Goal: Use online tool/utility: Utilize a website feature to perform a specific function

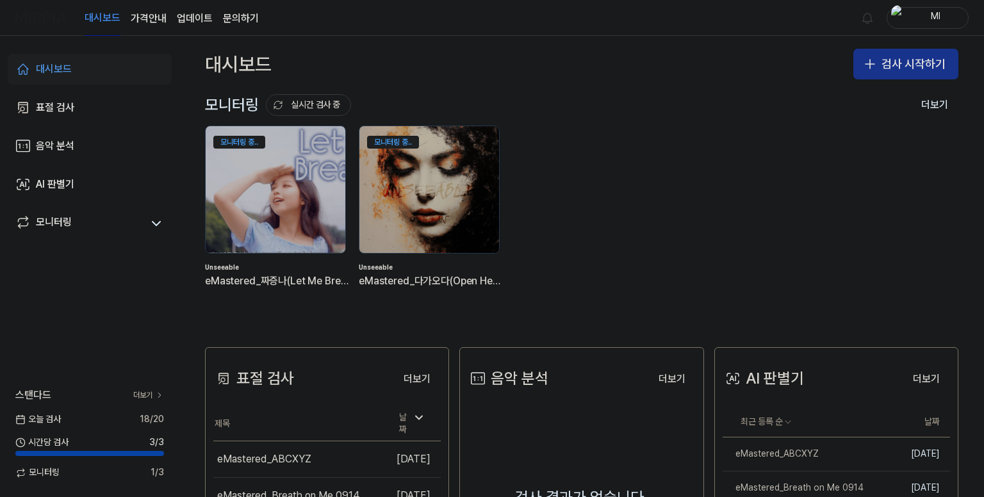
click at [894, 66] on button "검사 시작하기" at bounding box center [905, 64] width 105 height 31
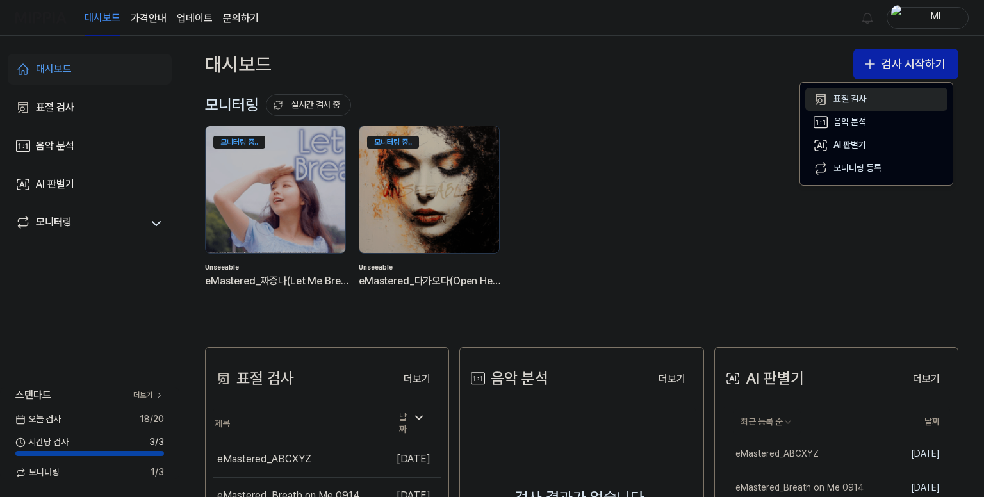
click at [832, 99] on button "표절 검사" at bounding box center [876, 99] width 142 height 23
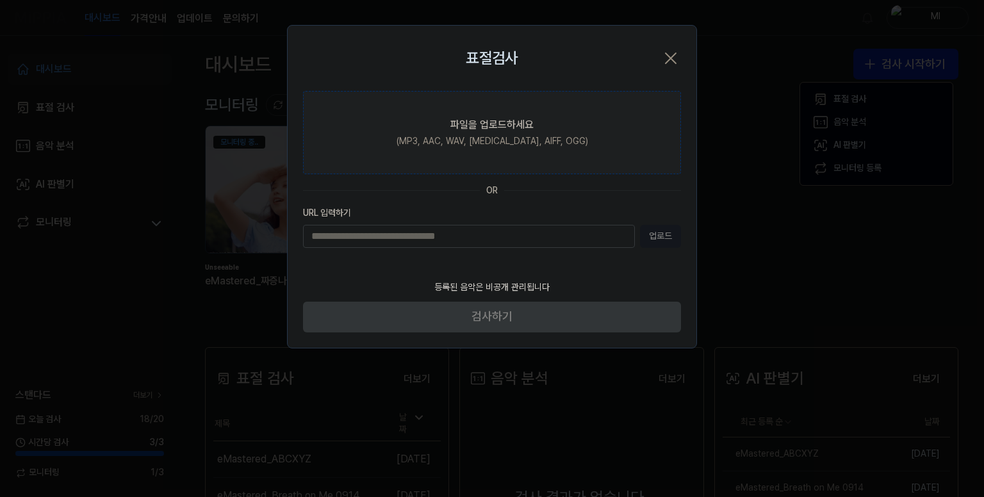
click at [499, 131] on div "파일을 업로드하세요" at bounding box center [491, 124] width 83 height 15
click at [0, 0] on input "파일을 업로드하세요 (MP3, AAC, WAV, [MEDICAL_DATA], AIFF, OGG)" at bounding box center [0, 0] width 0 height 0
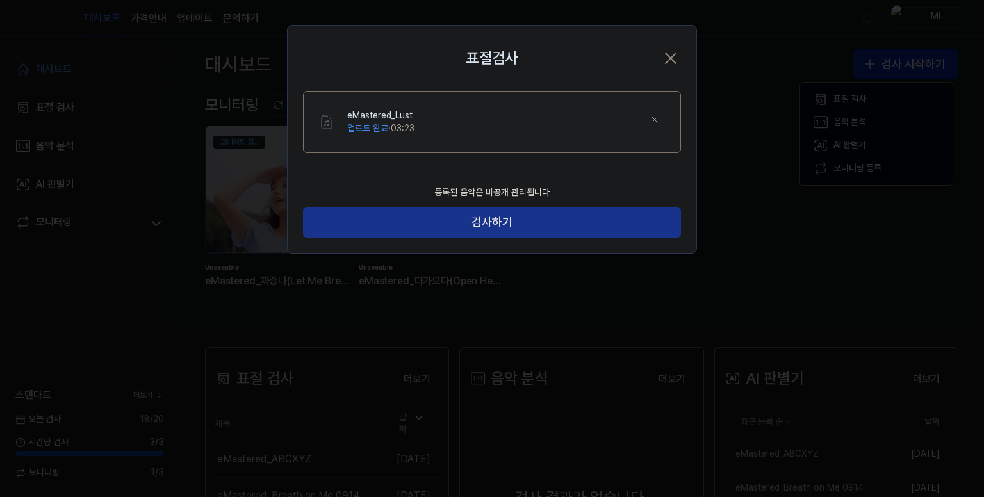
click at [556, 229] on button "검사하기" at bounding box center [492, 222] width 378 height 31
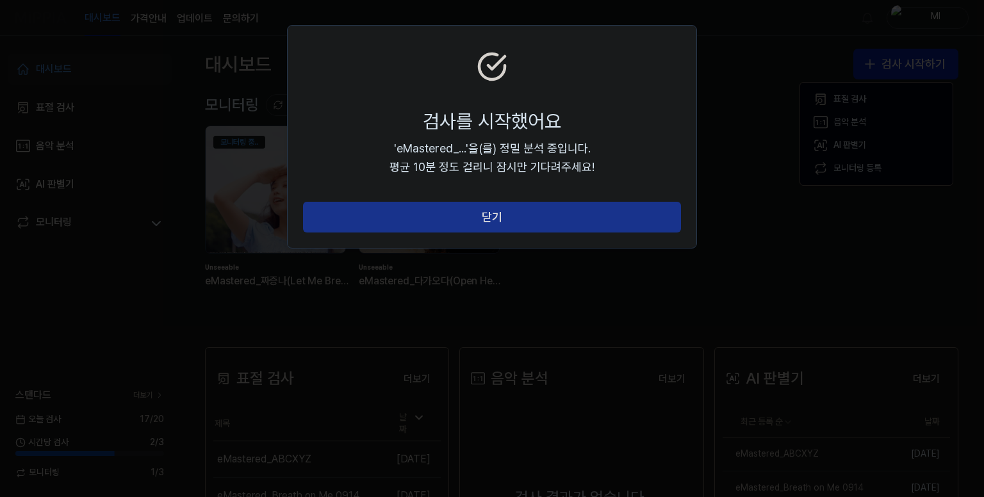
click at [539, 214] on button "닫기" at bounding box center [492, 217] width 378 height 31
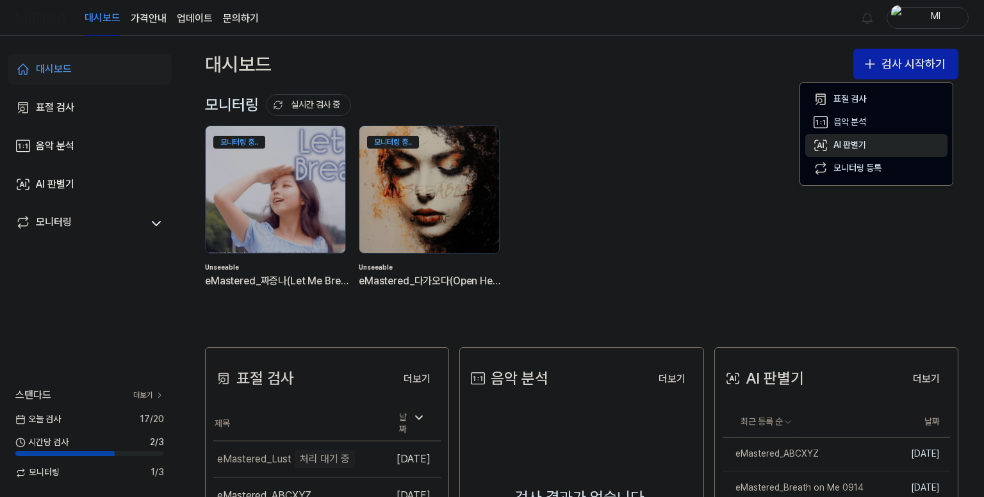
click at [843, 144] on div "AI 판별기" at bounding box center [849, 145] width 33 height 13
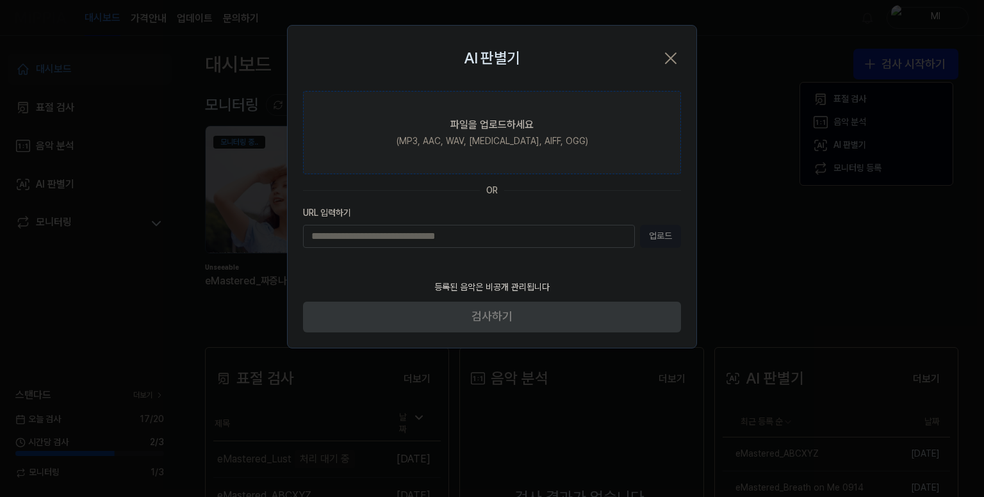
click at [505, 136] on div "(MP3, AAC, WAV, [MEDICAL_DATA], AIFF, OGG)" at bounding box center [491, 141] width 191 height 13
click at [0, 0] on input "파일을 업로드하세요 (MP3, AAC, WAV, [MEDICAL_DATA], AIFF, OGG)" at bounding box center [0, 0] width 0 height 0
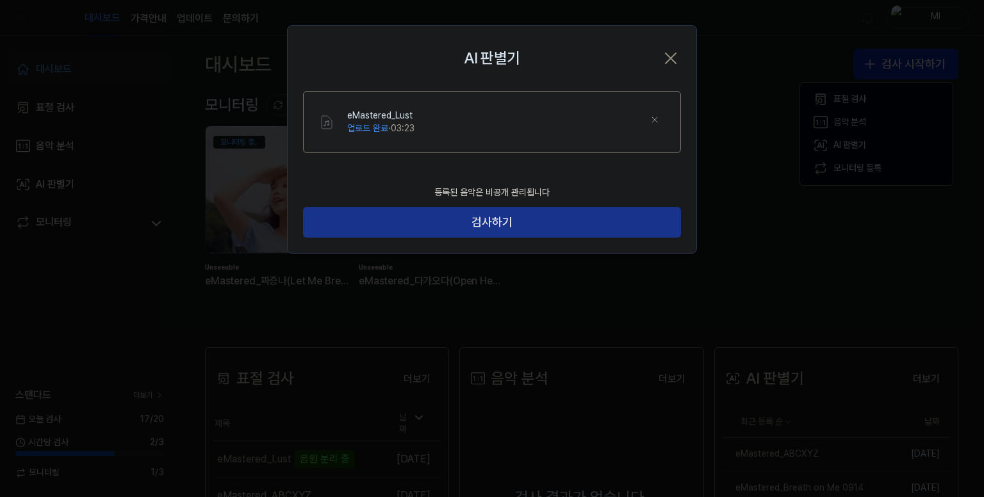
click at [435, 221] on button "검사하기" at bounding box center [492, 222] width 378 height 31
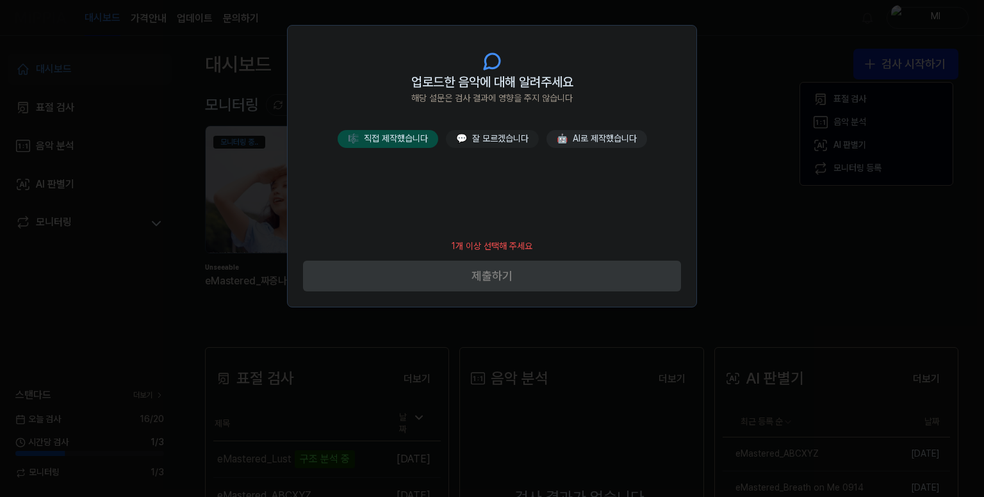
click at [411, 135] on button "🎼 직접 제작했습니다" at bounding box center [387, 139] width 101 height 18
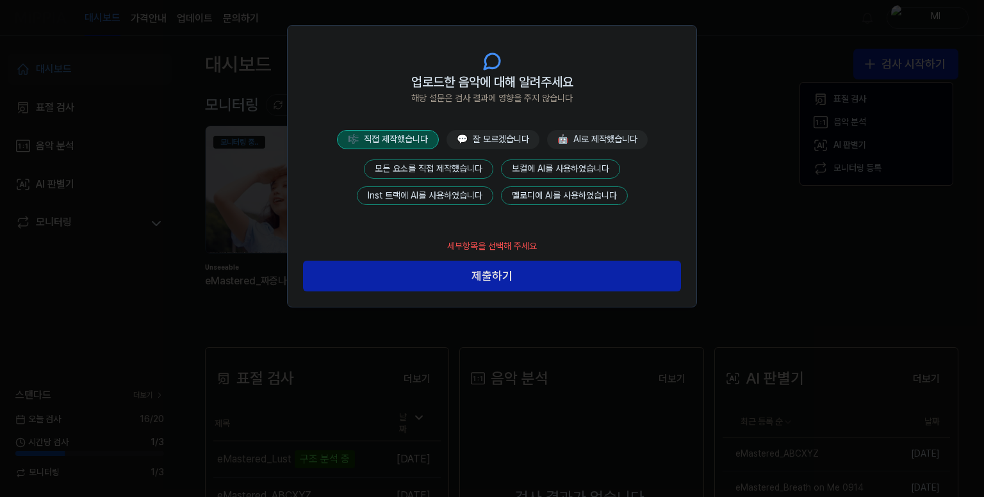
click at [458, 163] on button "모든 요소를 직접 제작했습니다" at bounding box center [428, 168] width 129 height 19
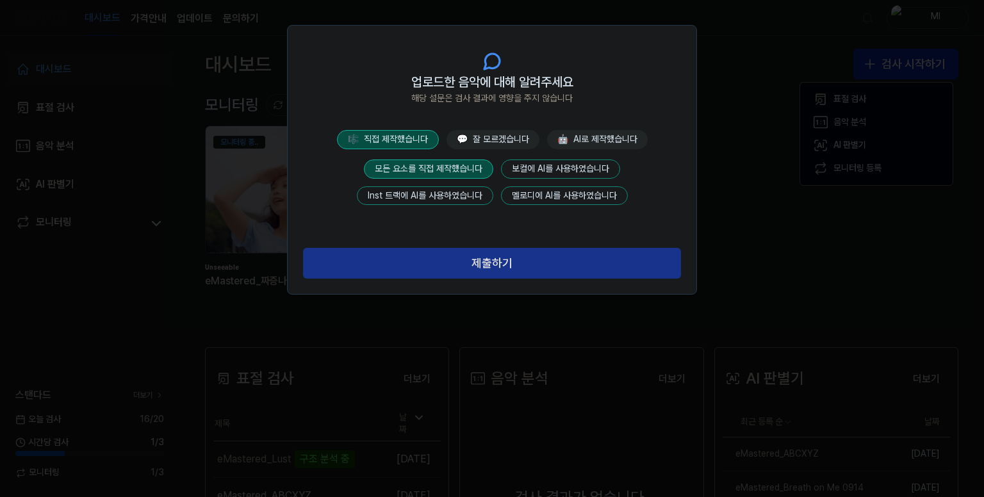
click at [506, 266] on button "제출하기" at bounding box center [492, 263] width 378 height 31
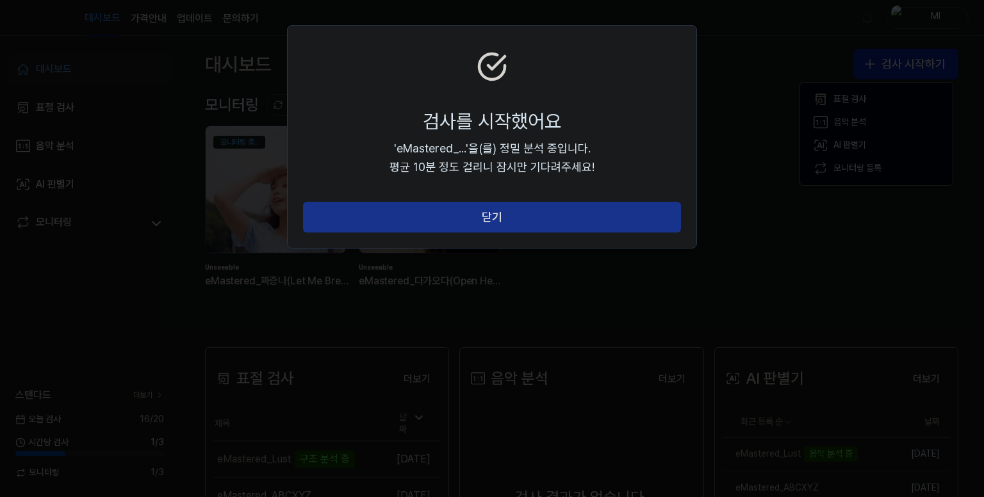
click at [512, 216] on button "닫기" at bounding box center [492, 217] width 378 height 31
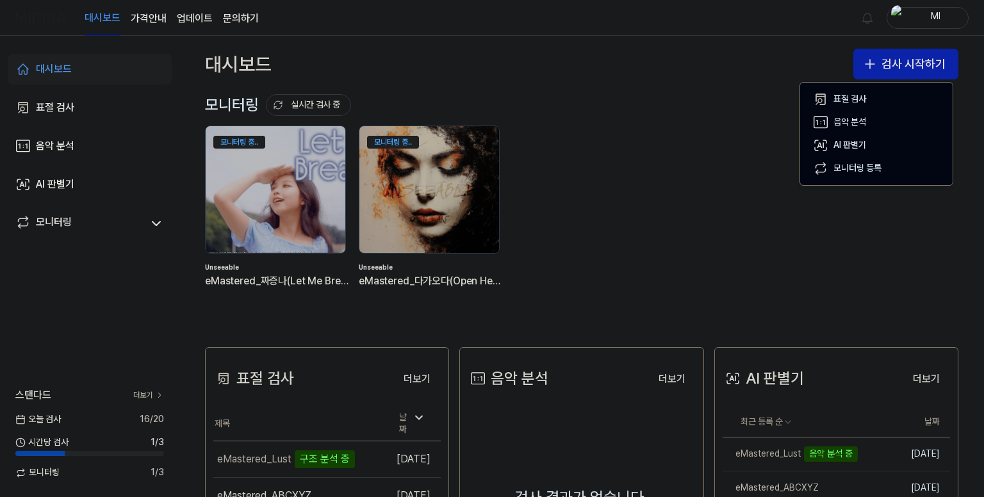
scroll to position [128, 0]
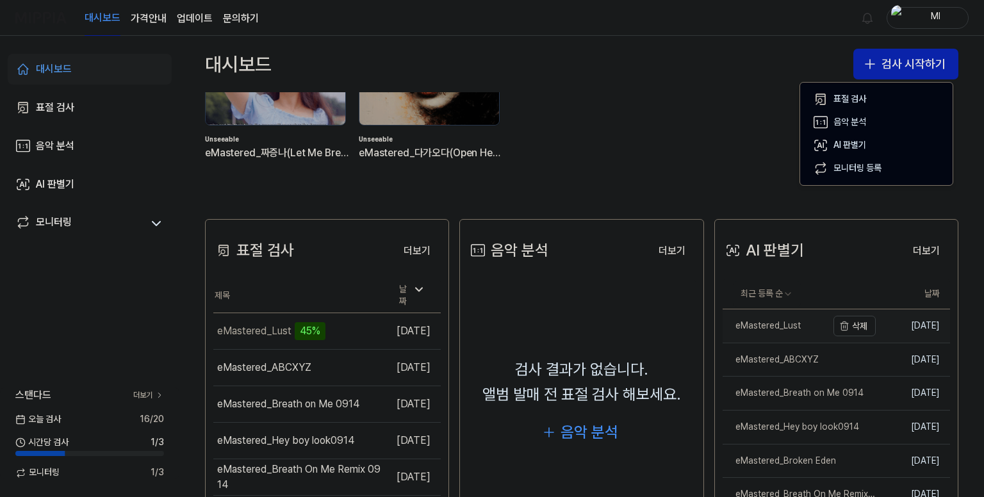
click at [756, 329] on div "eMastered_Lust" at bounding box center [761, 326] width 78 height 13
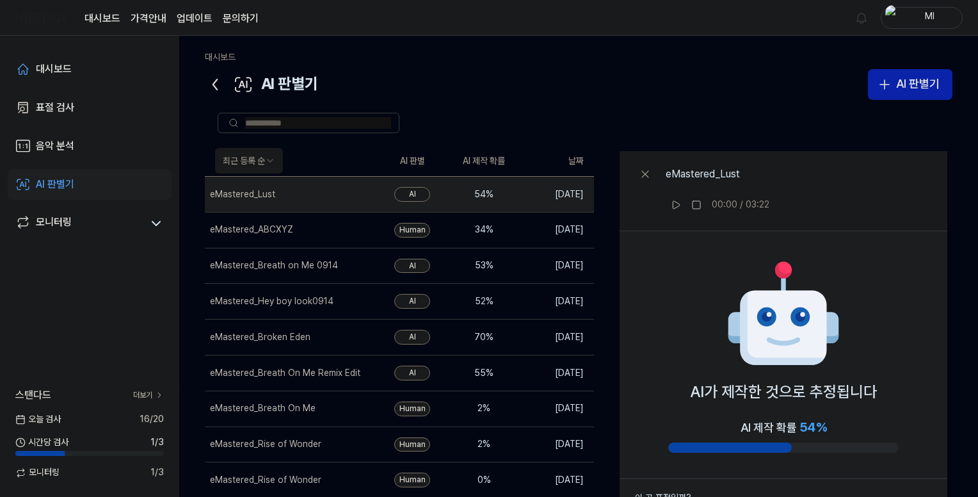
click at [214, 83] on icon at bounding box center [215, 84] width 4 height 10
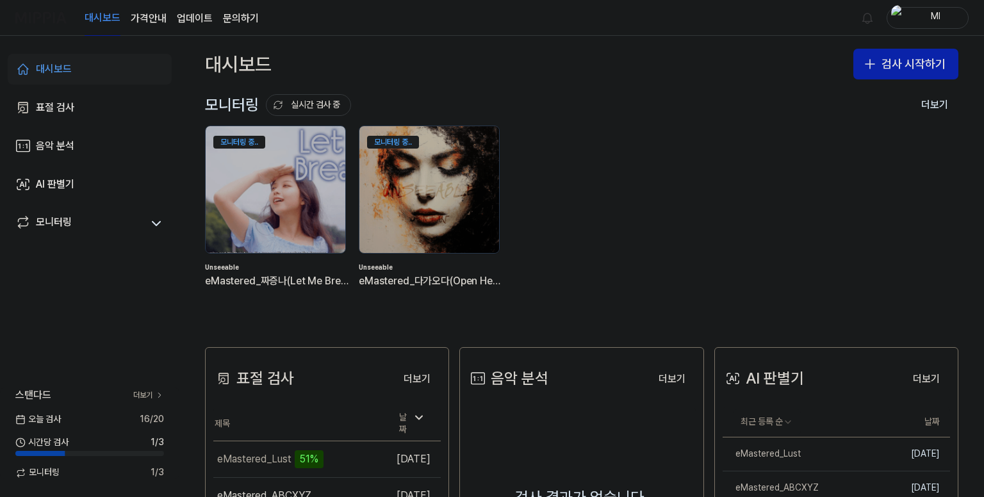
scroll to position [128, 0]
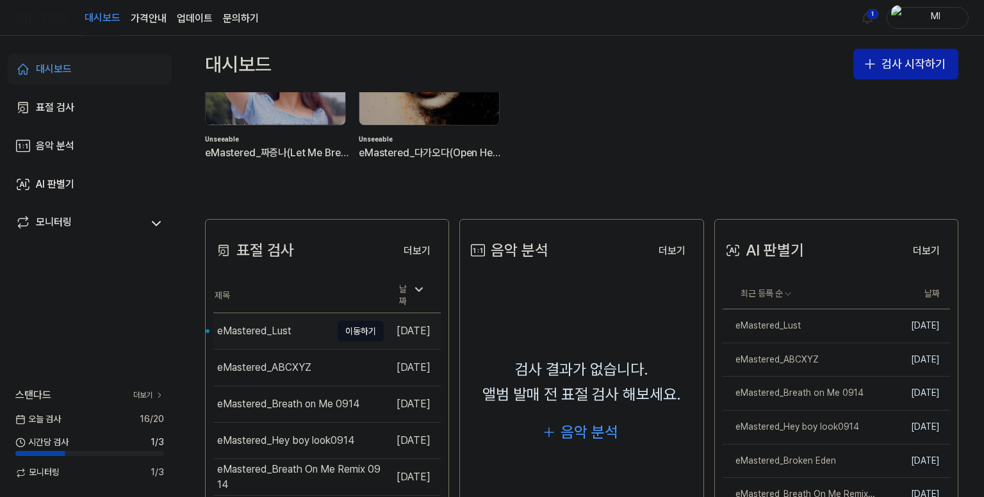
click at [263, 328] on div "eMastered_Lust" at bounding box center [254, 330] width 74 height 15
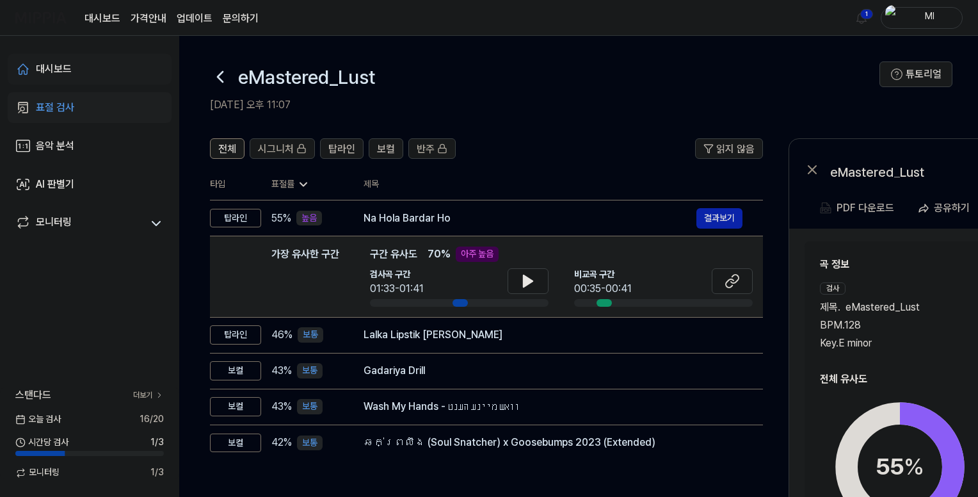
click at [66, 70] on div "대시보드" at bounding box center [54, 68] width 36 height 15
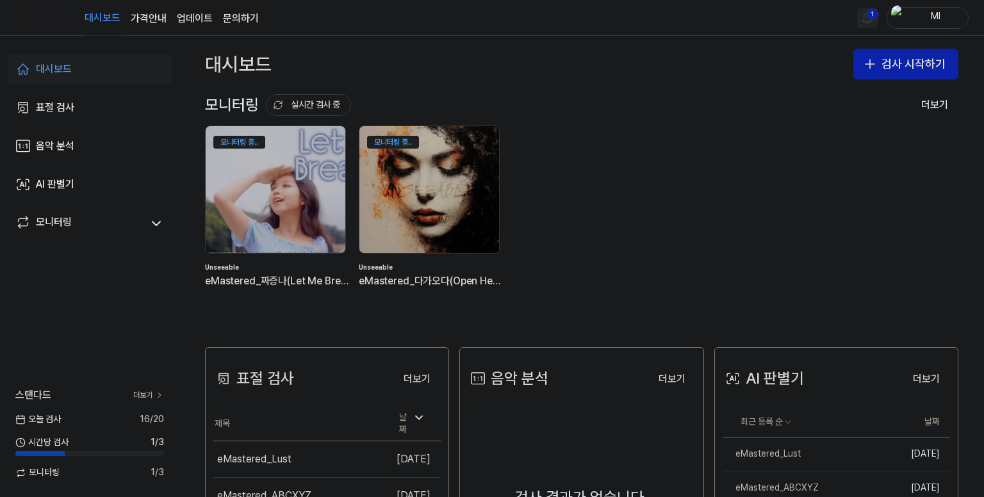
click at [864, 19] on html "대시보드 가격안내 업데이트 문의하기 1 Ml 대시보드 표절 검사 음악 분석 AI 판별기 모니터링 스탠다드 더보기 오늘 검사 16 / 20 시간…" at bounding box center [492, 248] width 984 height 497
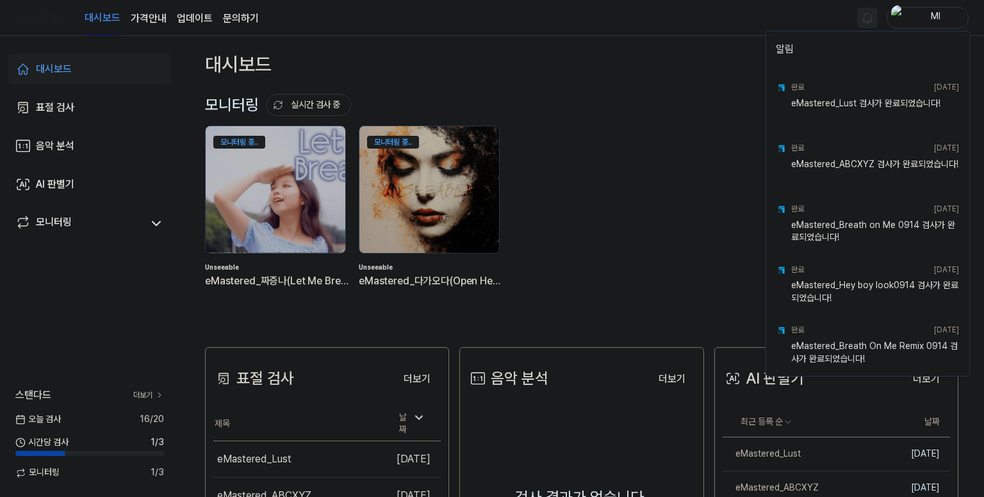
drag, startPoint x: 668, startPoint y: 74, endPoint x: 855, endPoint y: 93, distance: 187.9
click at [677, 70] on html "대시보드 가격안내 업데이트 문의하기 Ml 대시보드 표절 검사 음악 분석 AI 판별기 모니터링 스탠다드 더보기 오늘 검사 16 / 20 시간당 …" at bounding box center [492, 248] width 984 height 497
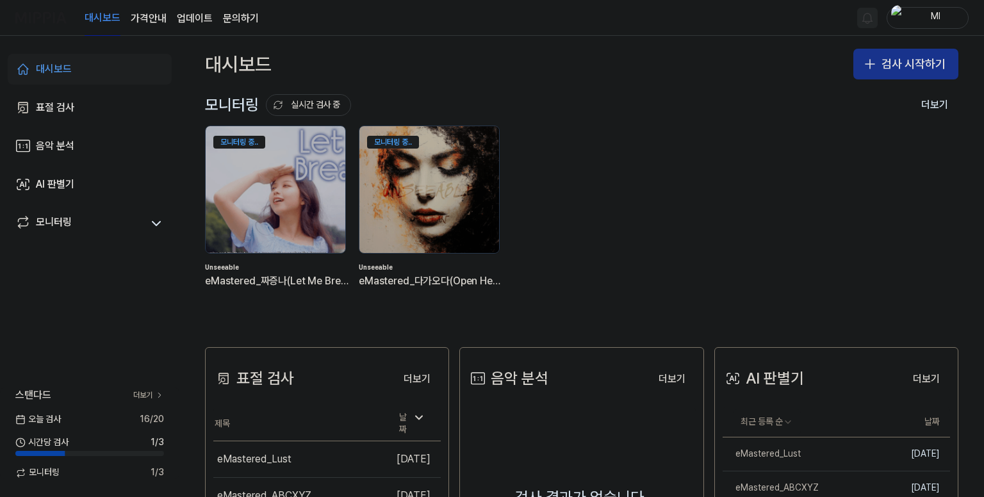
click at [911, 65] on button "검사 시작하기" at bounding box center [905, 64] width 105 height 31
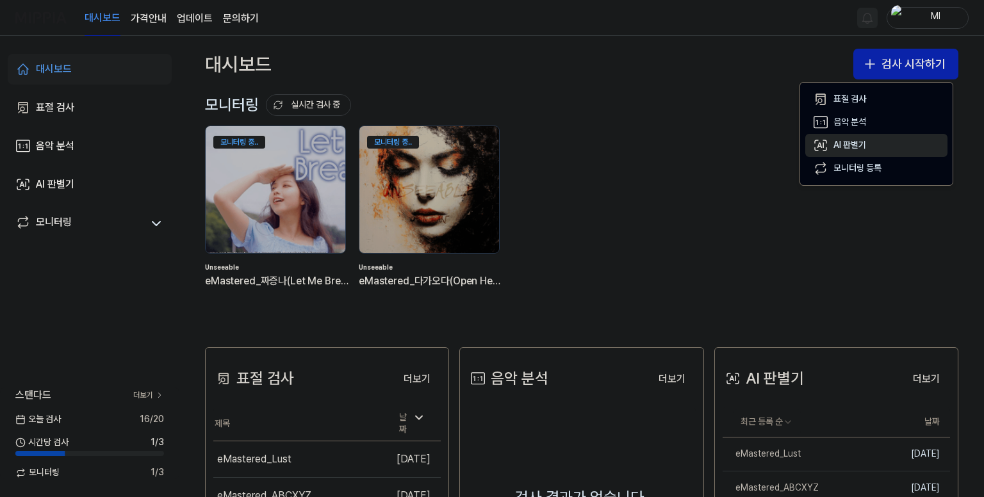
click at [854, 140] on div "AI 판별기" at bounding box center [849, 145] width 33 height 13
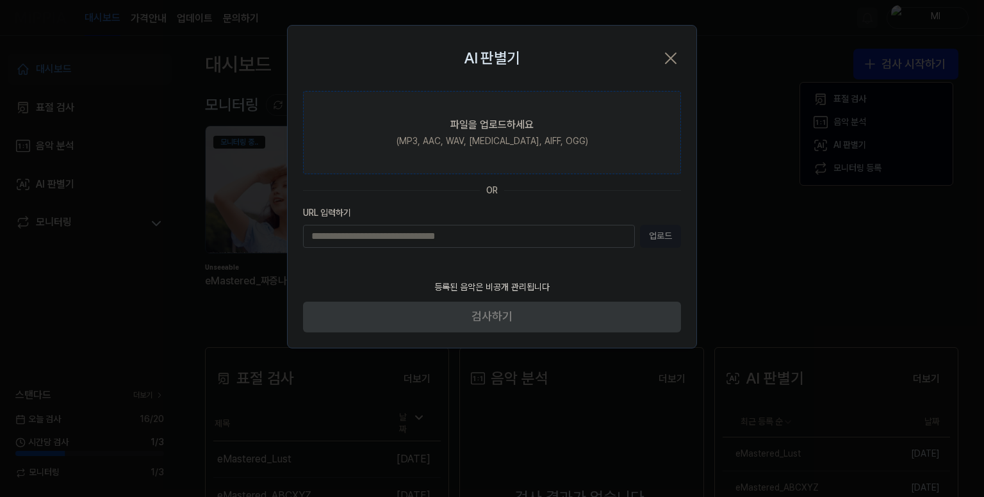
click at [446, 123] on label "파일을 업로드하세요 (MP3, AAC, WAV, [MEDICAL_DATA], AIFF, OGG)" at bounding box center [492, 132] width 378 height 83
click at [0, 0] on input "파일을 업로드하세요 (MP3, AAC, WAV, [MEDICAL_DATA], AIFF, OGG)" at bounding box center [0, 0] width 0 height 0
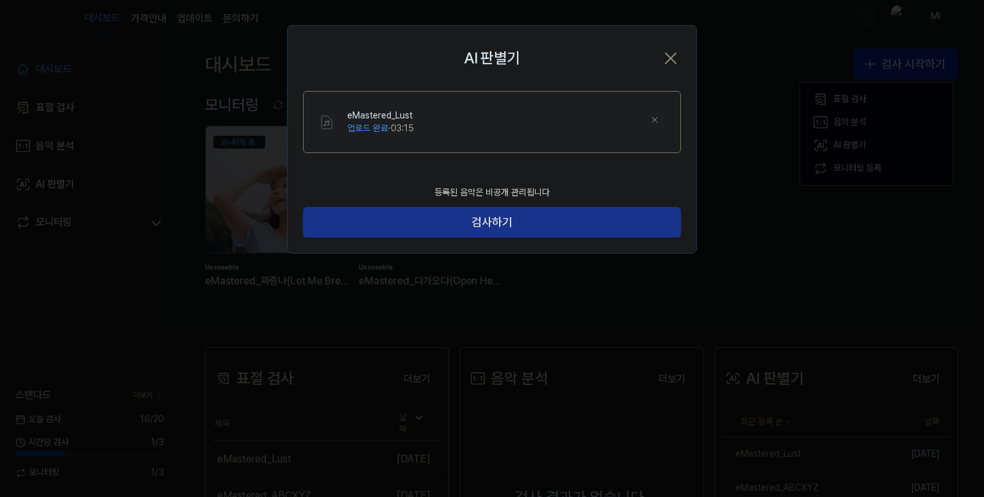
click at [409, 216] on button "검사하기" at bounding box center [492, 222] width 378 height 31
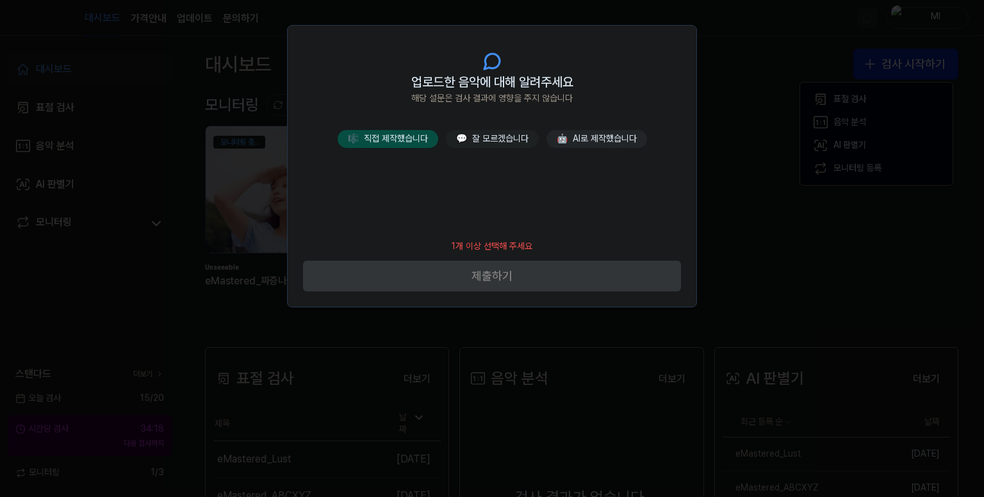
click at [408, 136] on button "🎼 직접 제작했습니다" at bounding box center [387, 139] width 101 height 18
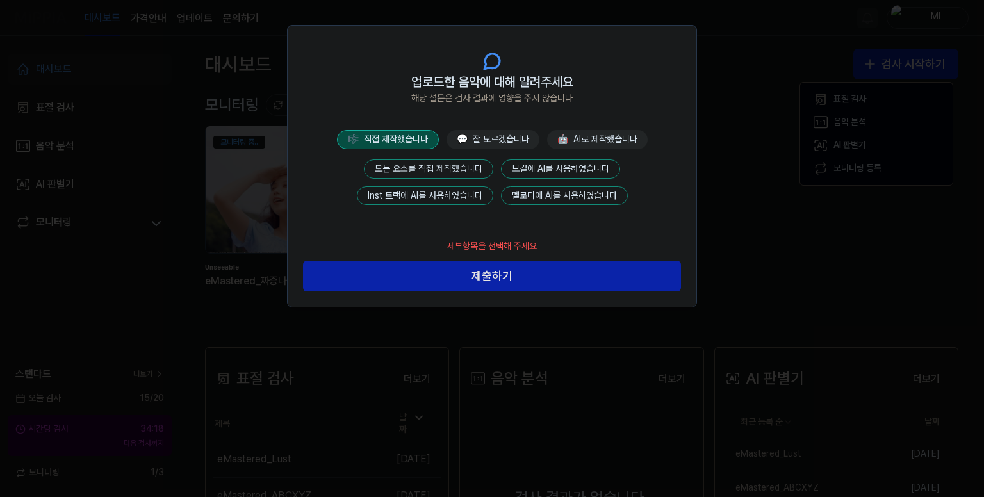
click at [452, 166] on button "모든 요소를 직접 제작했습니다" at bounding box center [428, 168] width 129 height 19
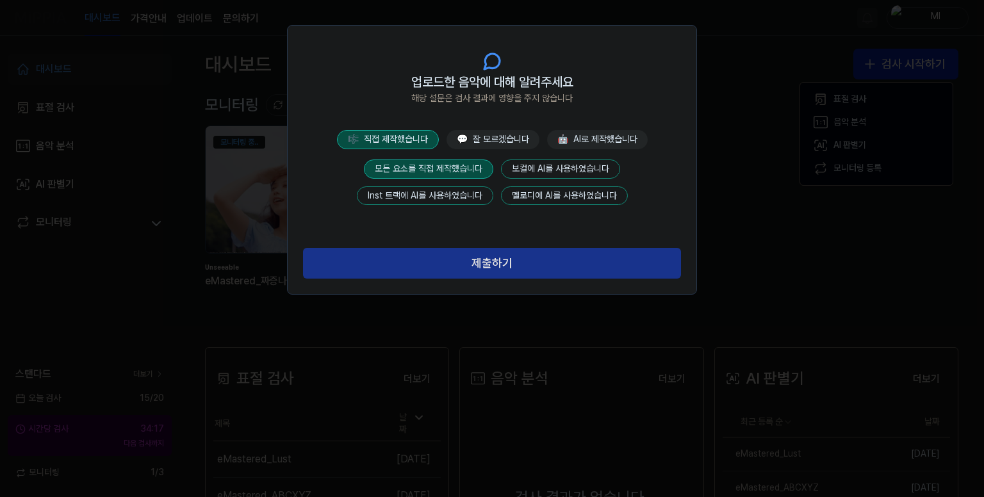
click at [499, 267] on button "제출하기" at bounding box center [492, 263] width 378 height 31
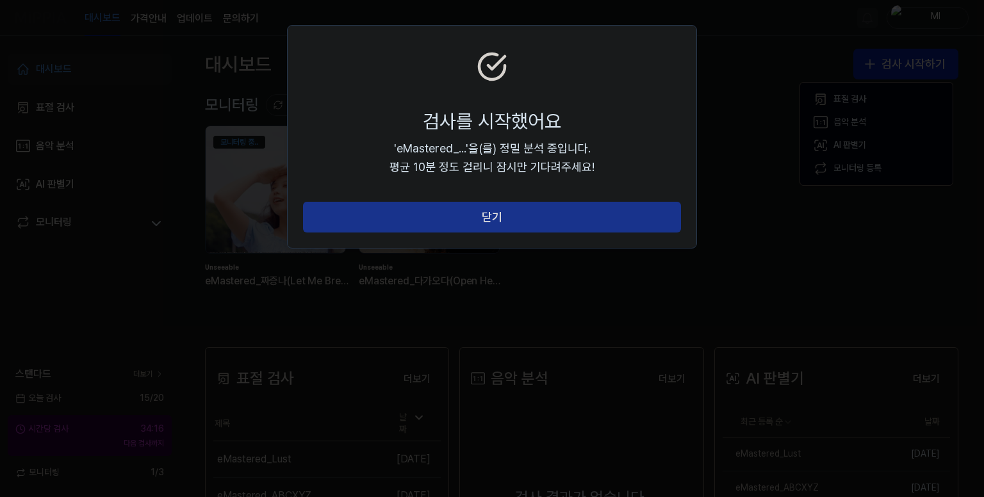
drag, startPoint x: 499, startPoint y: 216, endPoint x: 535, endPoint y: 220, distance: 36.1
click at [502, 216] on button "닫기" at bounding box center [492, 217] width 378 height 31
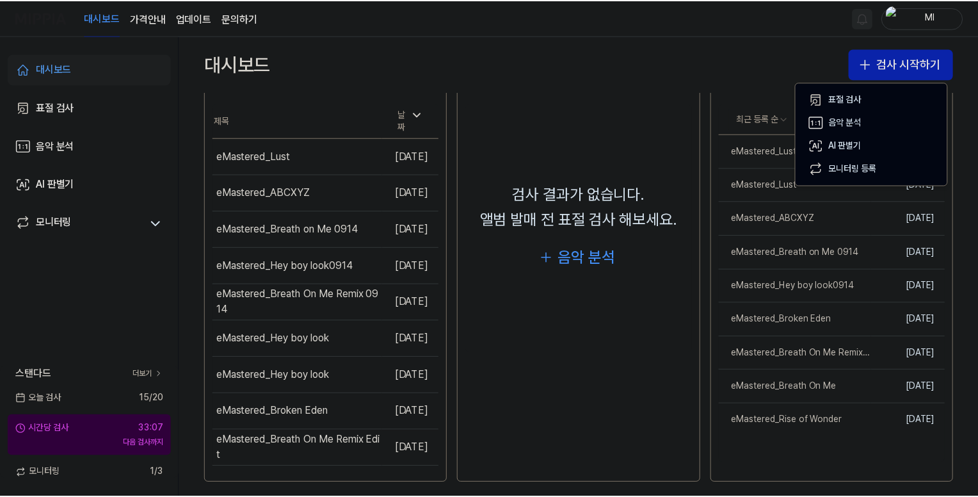
scroll to position [309, 0]
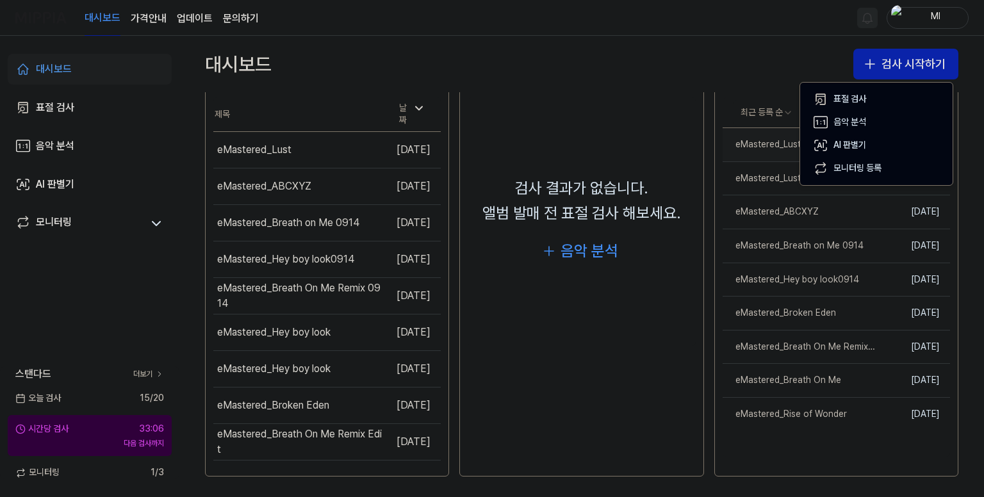
click at [767, 147] on div "eMastered_Lust" at bounding box center [761, 144] width 78 height 13
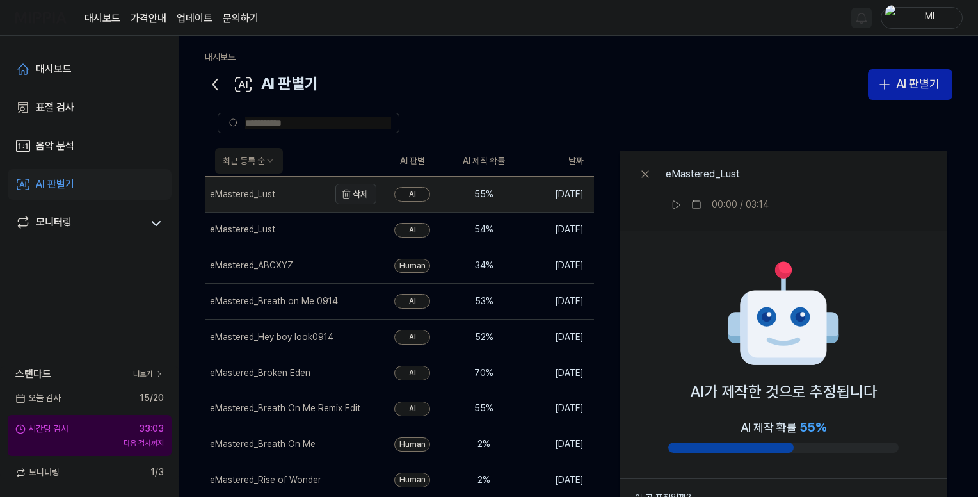
click at [366, 192] on button "삭제" at bounding box center [356, 194] width 41 height 20
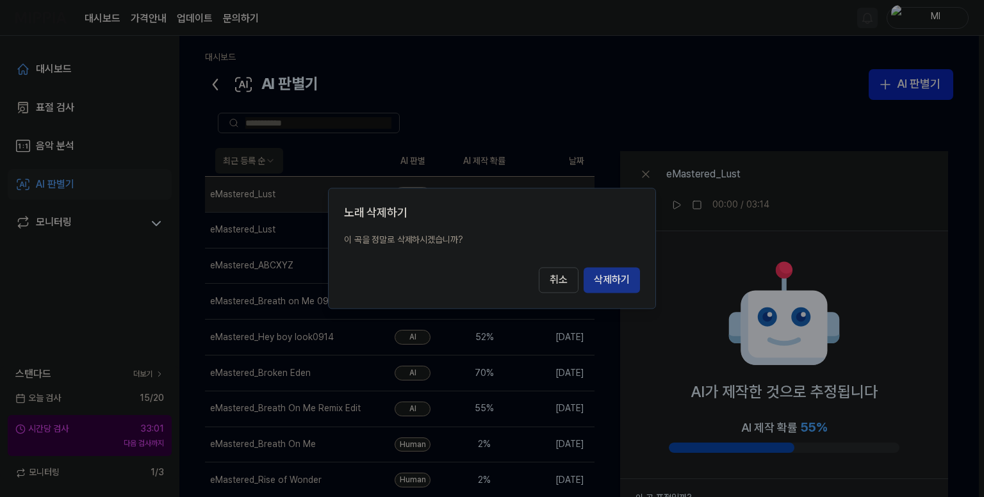
click at [628, 275] on button "삭제하기" at bounding box center [611, 281] width 56 height 26
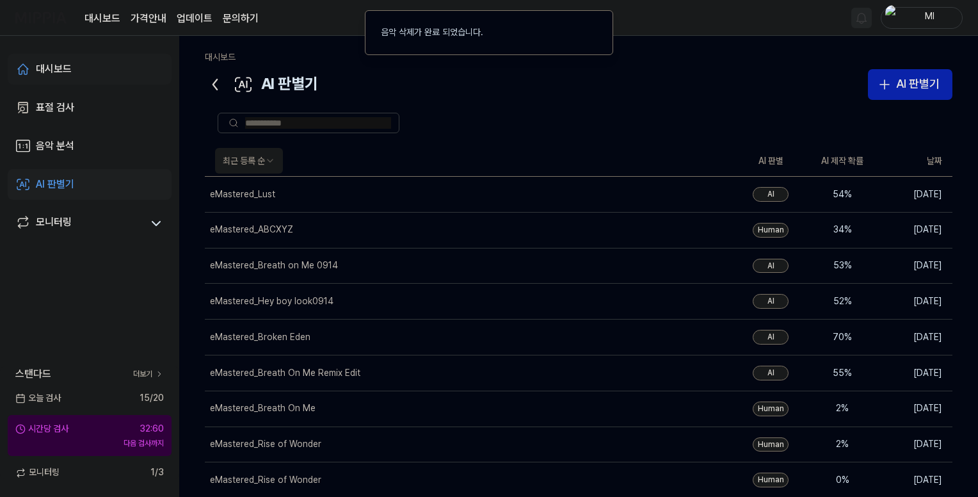
click at [60, 65] on div "대시보드" at bounding box center [54, 68] width 36 height 15
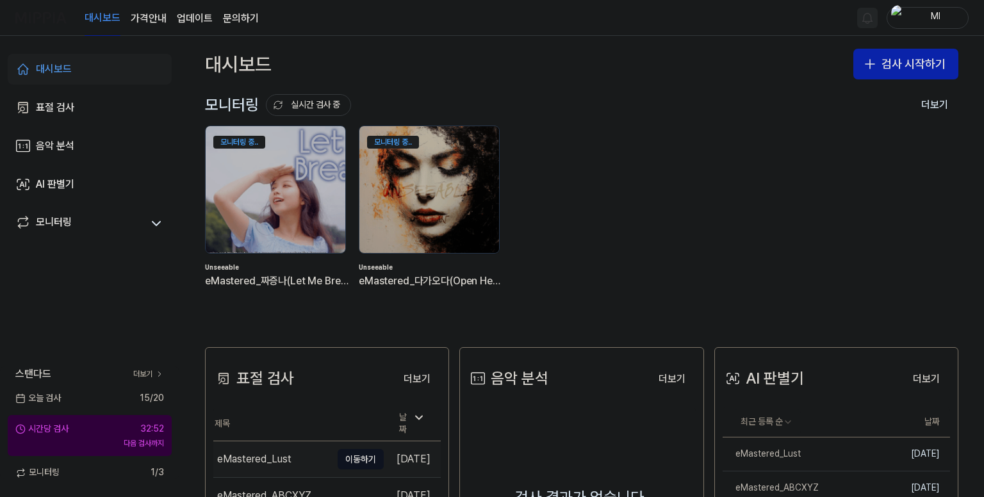
click at [271, 455] on div "eMastered_Lust" at bounding box center [254, 458] width 74 height 15
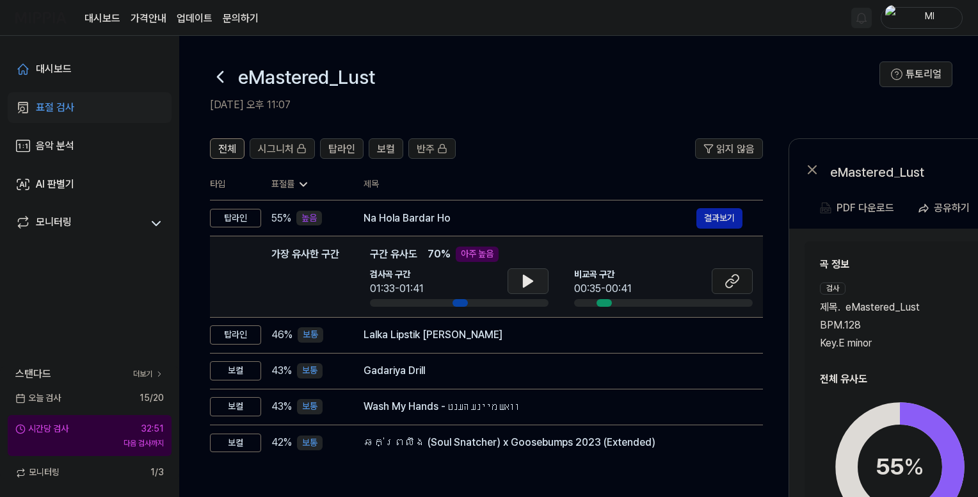
click at [526, 276] on icon at bounding box center [528, 281] width 9 height 12
click at [521, 279] on icon at bounding box center [528, 280] width 15 height 15
click at [533, 276] on icon at bounding box center [528, 280] width 15 height 15
click at [734, 280] on icon at bounding box center [732, 280] width 15 height 15
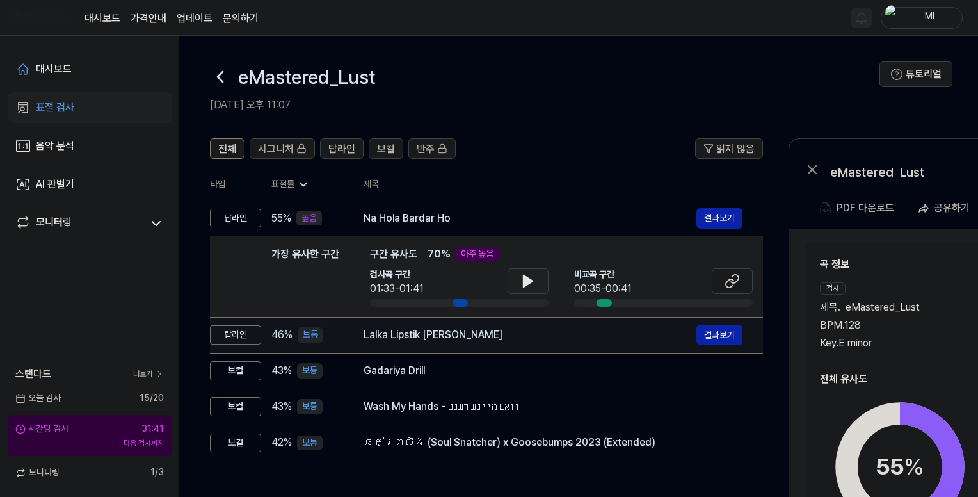
click at [498, 339] on div "Lalka Lipstik Jaan Marela" at bounding box center [530, 334] width 333 height 15
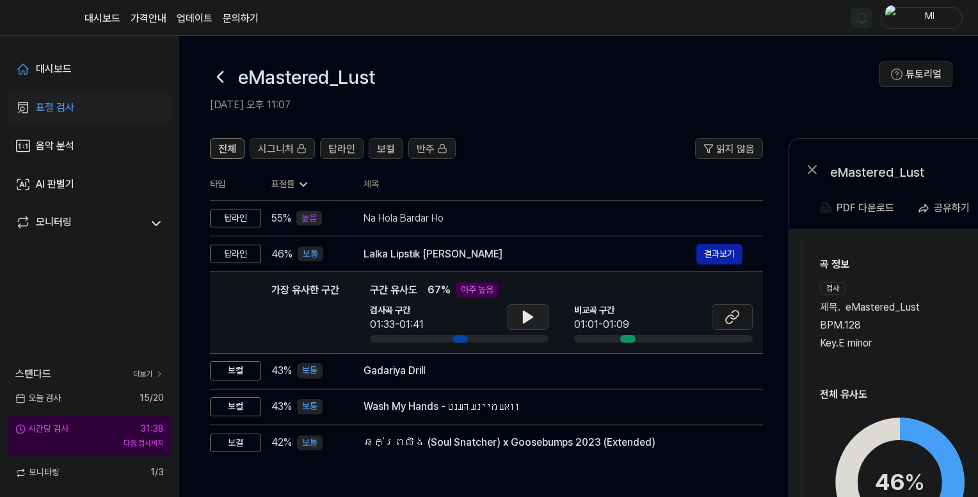
click at [528, 313] on icon at bounding box center [528, 317] width 9 height 12
click at [526, 318] on icon at bounding box center [525, 317] width 3 height 10
click at [733, 312] on icon at bounding box center [735, 315] width 8 height 8
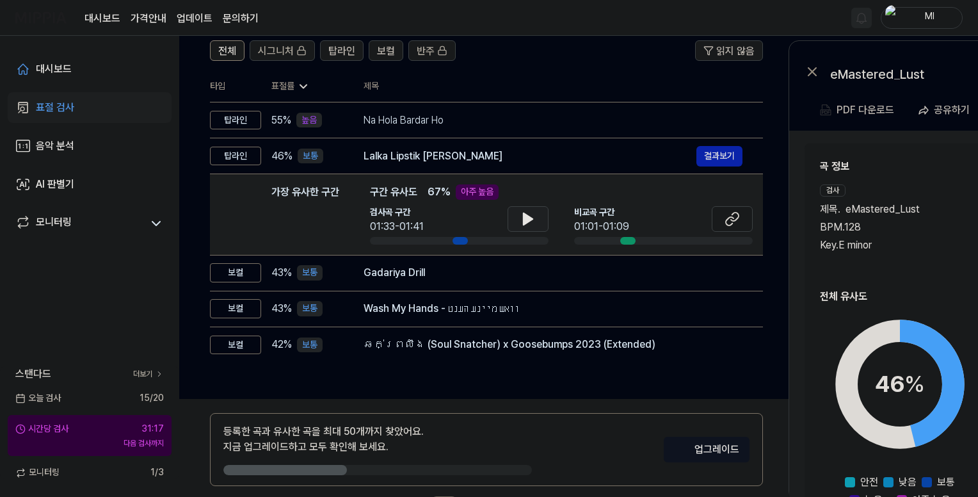
scroll to position [149, 0]
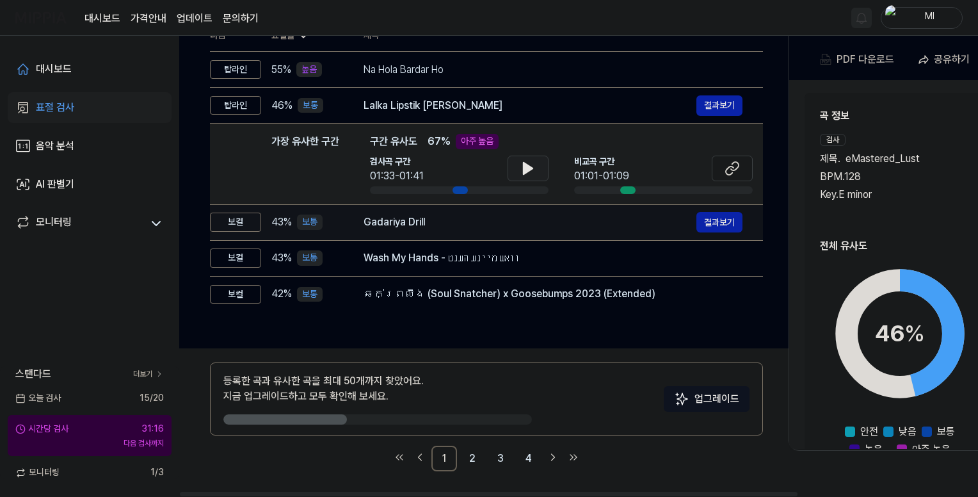
click at [494, 222] on div "Gadariya Drill" at bounding box center [530, 222] width 333 height 15
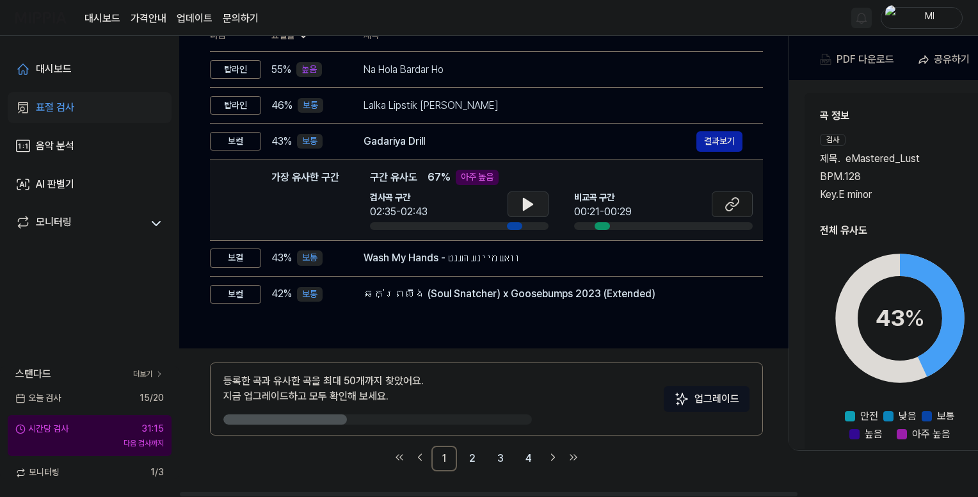
click at [530, 198] on icon at bounding box center [528, 204] width 15 height 15
click at [729, 203] on icon at bounding box center [730, 206] width 8 height 8
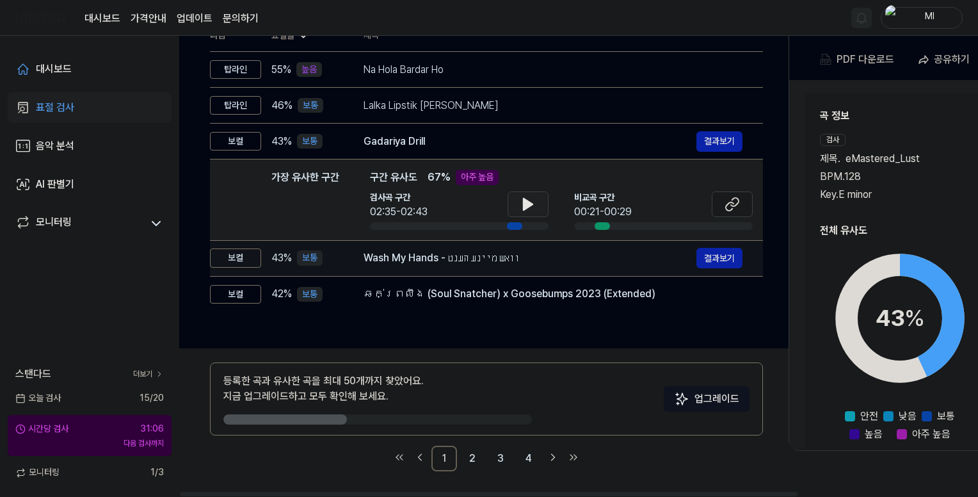
click at [480, 263] on div "Wash My Hands - וואש מיינע הענט" at bounding box center [530, 257] width 333 height 15
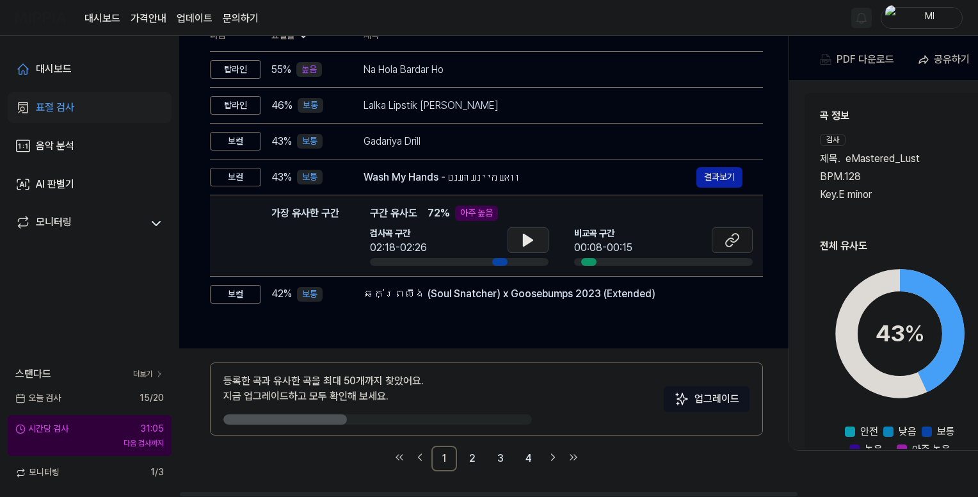
click at [524, 240] on icon at bounding box center [528, 240] width 9 height 12
click at [525, 234] on icon at bounding box center [528, 239] width 15 height 15
click at [730, 232] on icon at bounding box center [732, 239] width 15 height 15
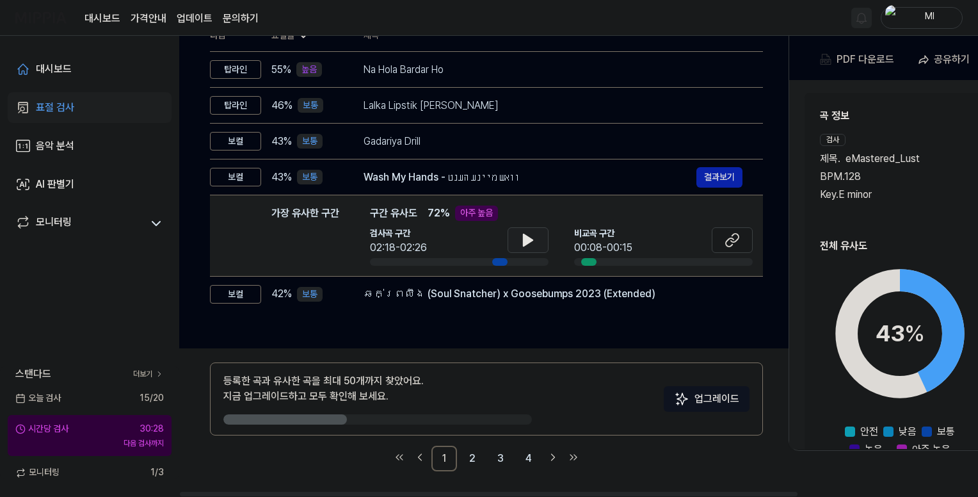
click at [526, 234] on icon at bounding box center [528, 239] width 15 height 15
click at [526, 235] on icon at bounding box center [525, 240] width 3 height 10
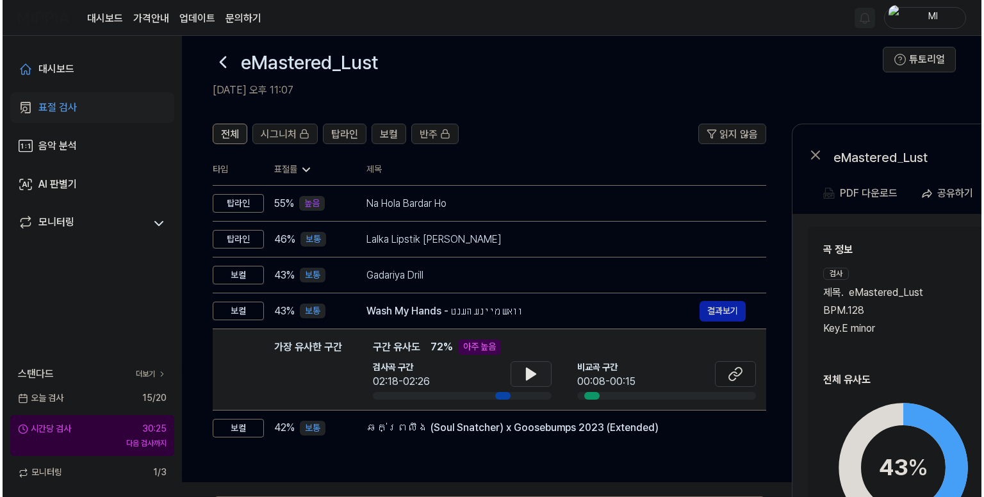
scroll to position [0, 0]
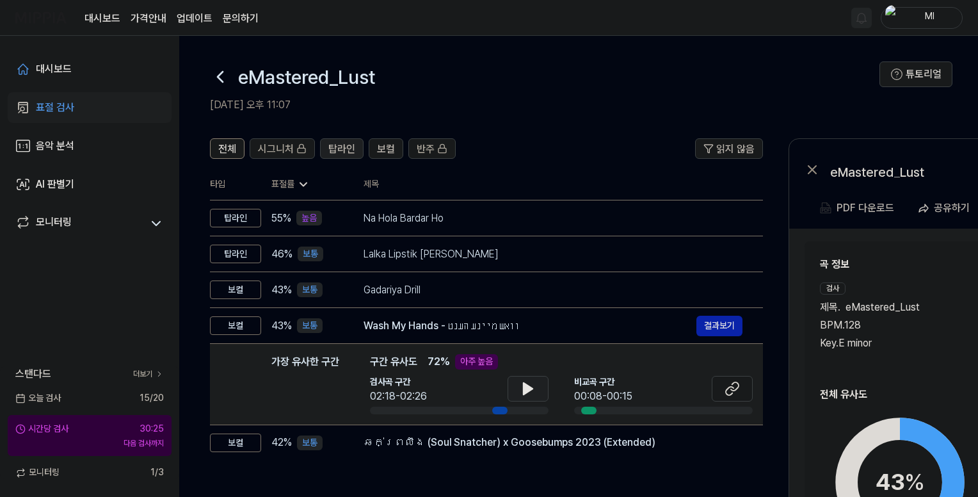
click at [332, 142] on span "탑라인" at bounding box center [341, 149] width 27 height 15
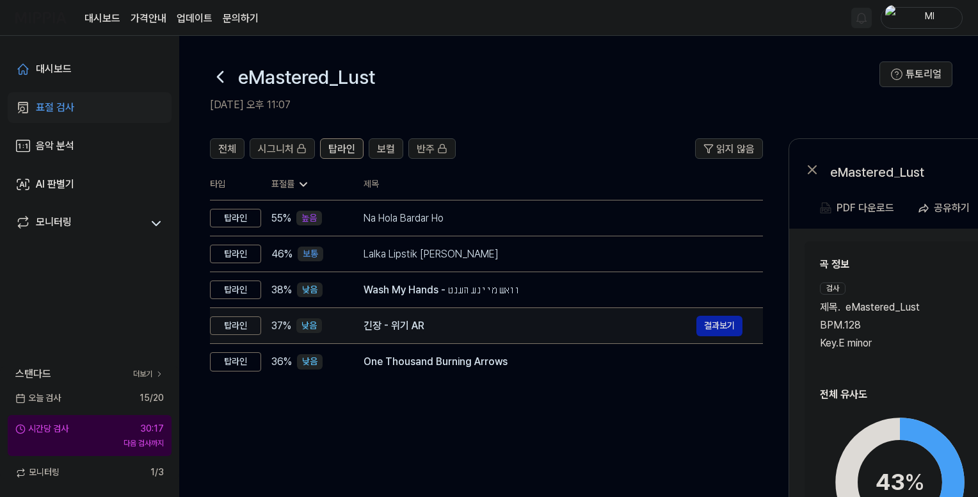
click at [424, 325] on div "긴장 - 위기 AR" at bounding box center [530, 325] width 333 height 15
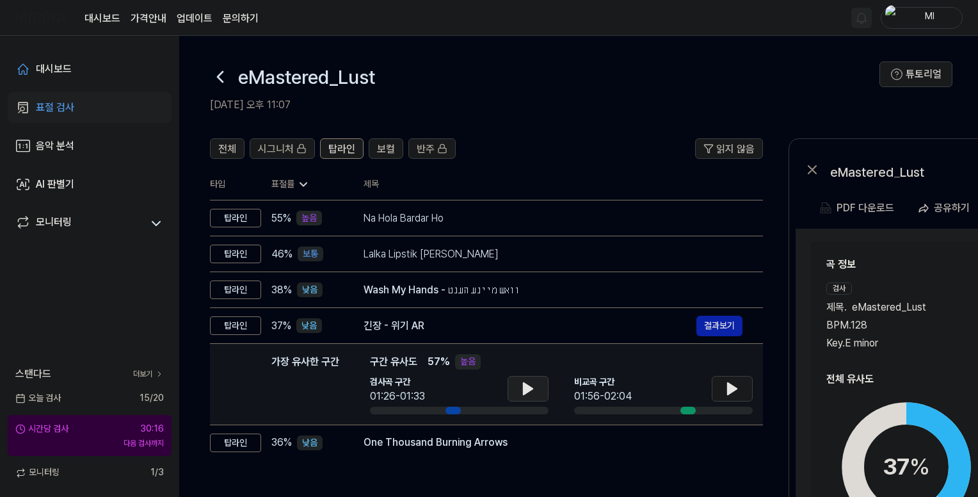
click at [530, 391] on icon at bounding box center [528, 388] width 15 height 15
click at [530, 391] on icon at bounding box center [531, 389] width 3 height 10
click at [731, 385] on icon at bounding box center [732, 389] width 9 height 12
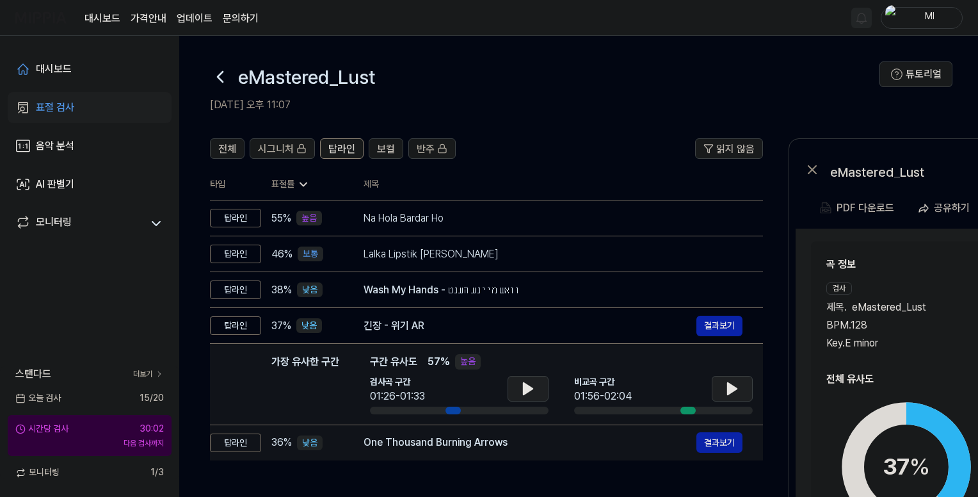
click at [448, 444] on div "One Thousand Burning Arrows" at bounding box center [530, 442] width 333 height 15
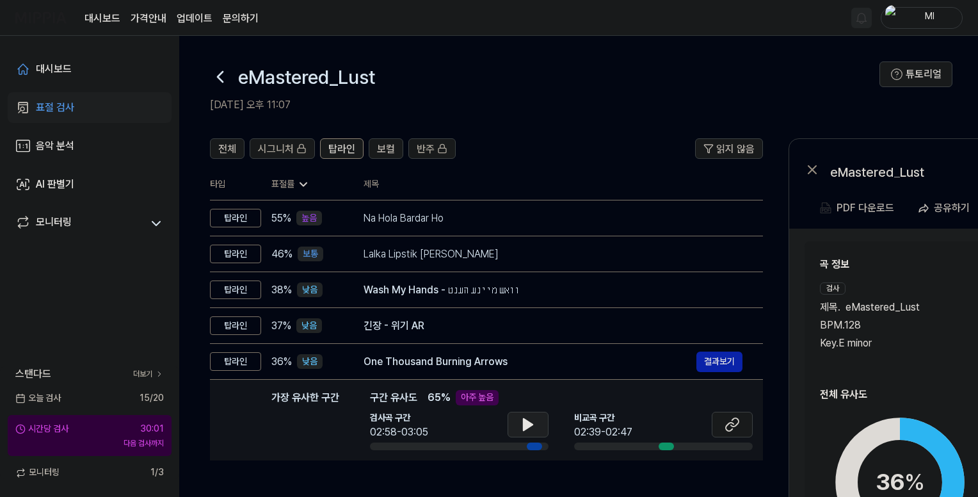
click at [535, 421] on icon at bounding box center [528, 424] width 15 height 15
click at [530, 422] on icon at bounding box center [531, 424] width 3 height 10
click at [53, 66] on div "대시보드" at bounding box center [54, 68] width 36 height 15
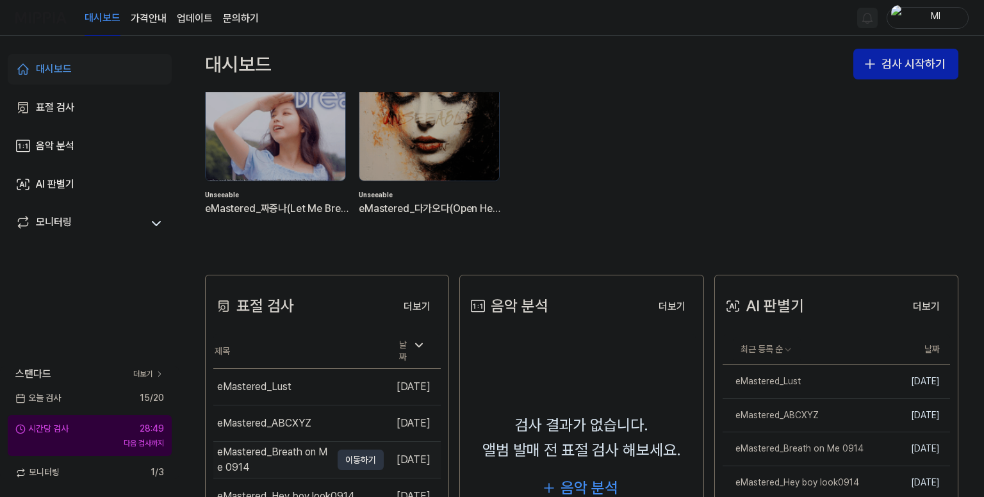
scroll to position [128, 0]
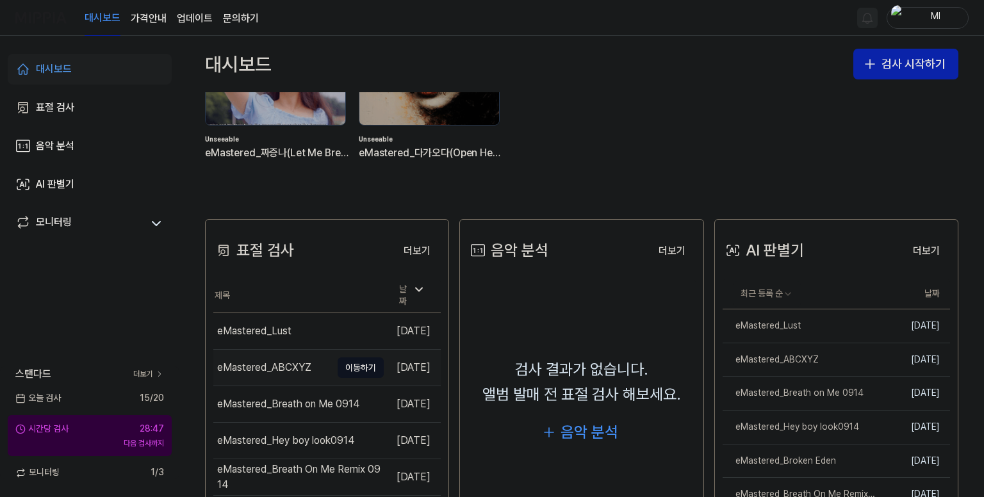
click at [279, 369] on div "eMastered_ABCXYZ" at bounding box center [264, 367] width 94 height 15
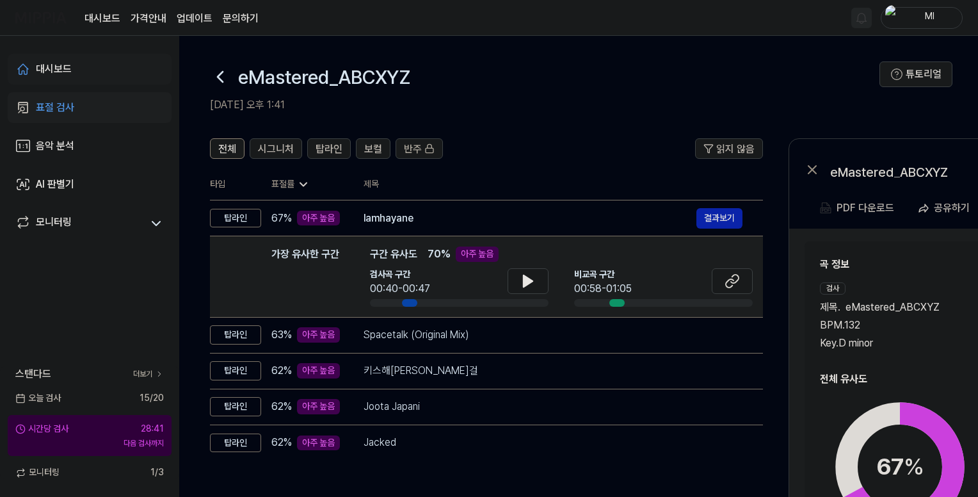
click at [62, 67] on div "대시보드" at bounding box center [54, 68] width 36 height 15
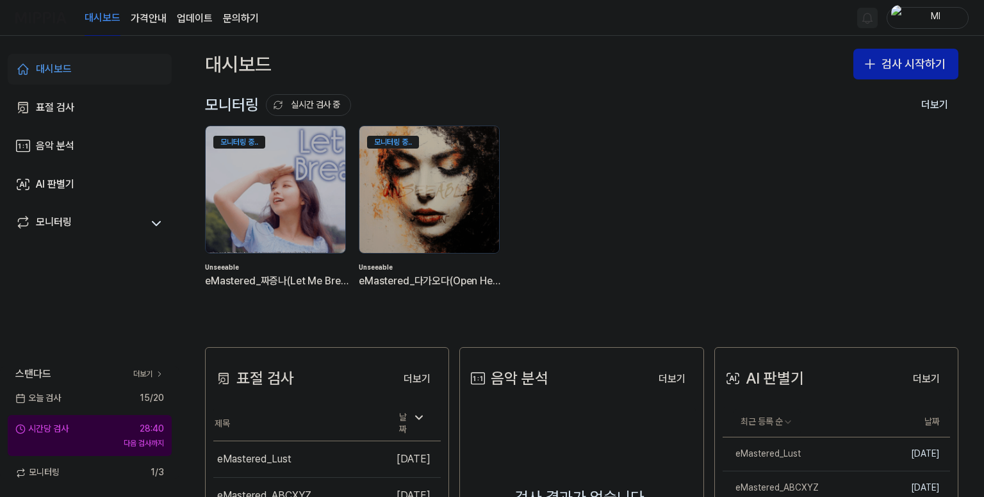
scroll to position [128, 0]
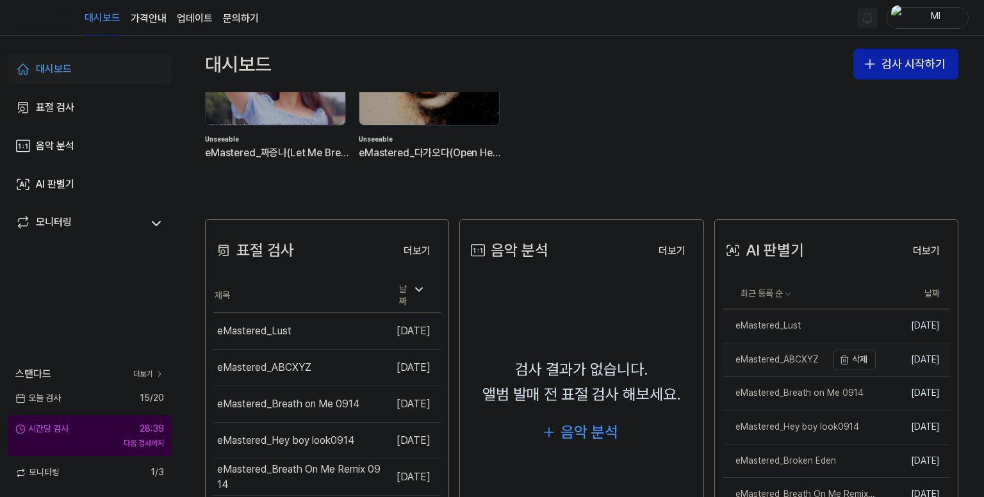
click at [779, 361] on div "eMastered_ABCXYZ" at bounding box center [770, 359] width 96 height 13
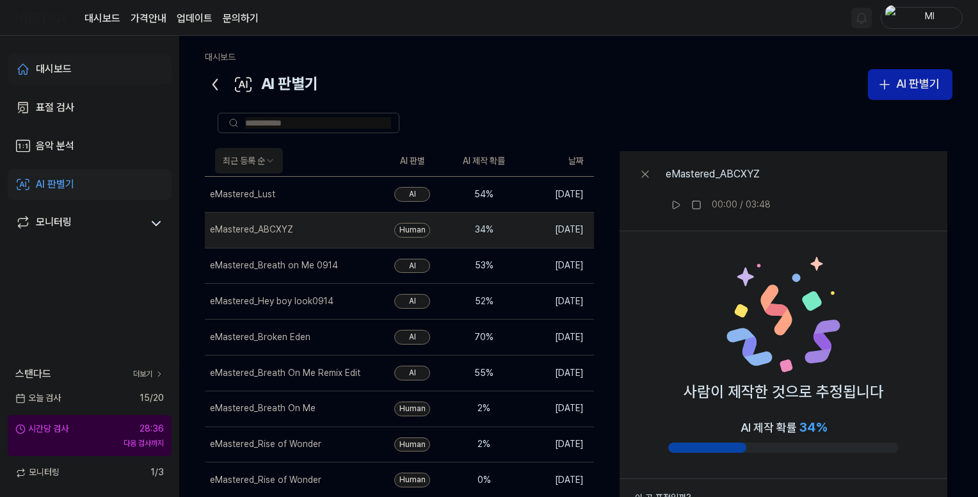
click at [73, 67] on link "대시보드" at bounding box center [90, 69] width 164 height 31
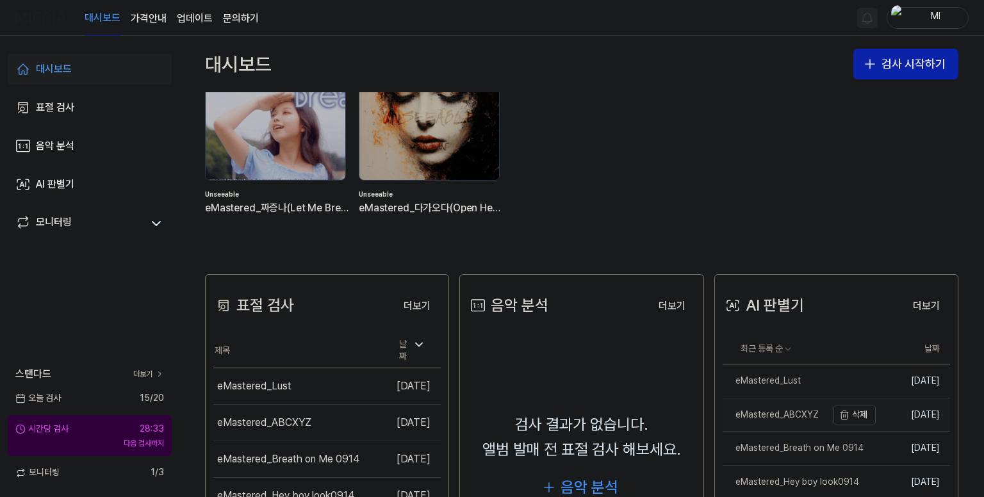
scroll to position [128, 0]
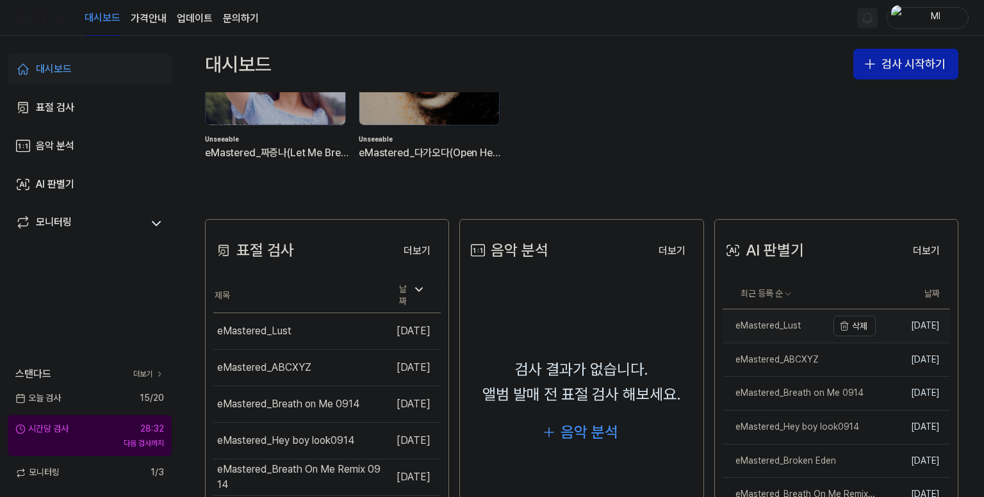
click at [784, 330] on div "eMastered_Lust" at bounding box center [761, 326] width 78 height 13
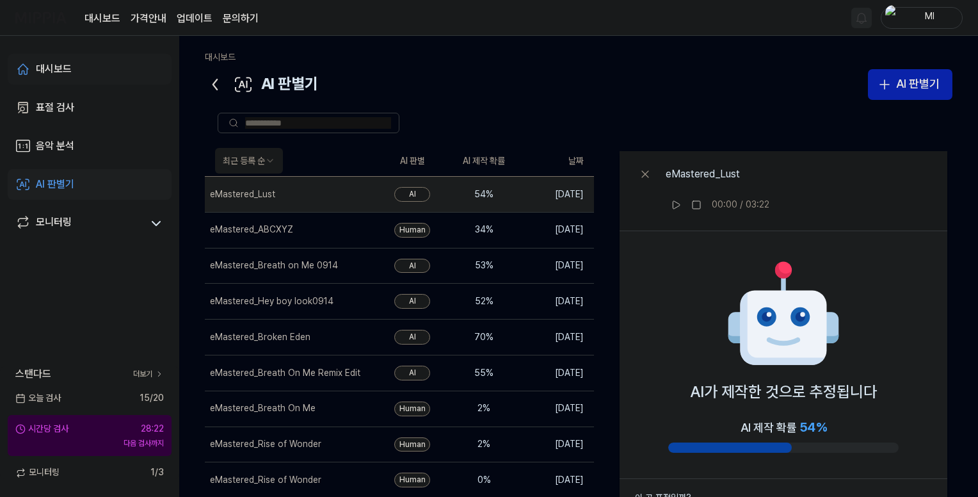
click at [60, 65] on div "대시보드" at bounding box center [54, 68] width 36 height 15
